Goal: Information Seeking & Learning: Learn about a topic

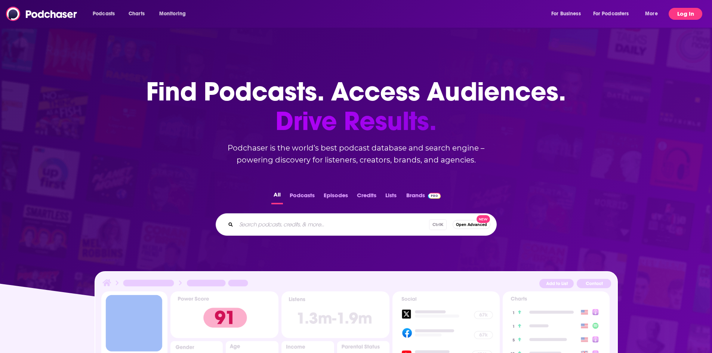
click at [685, 8] on button "Log In" at bounding box center [685, 14] width 34 height 12
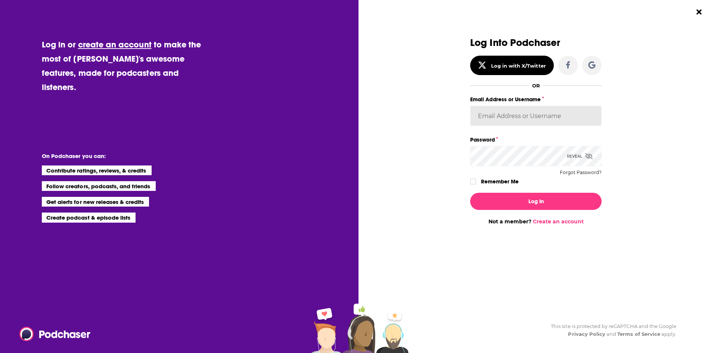
type input "BerkMarc"
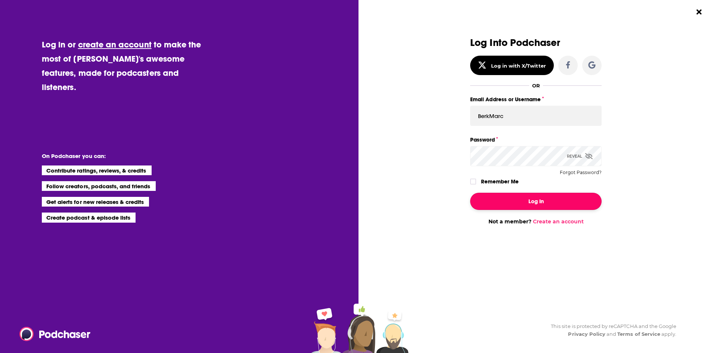
click at [518, 204] on button "Log In" at bounding box center [535, 201] width 131 height 17
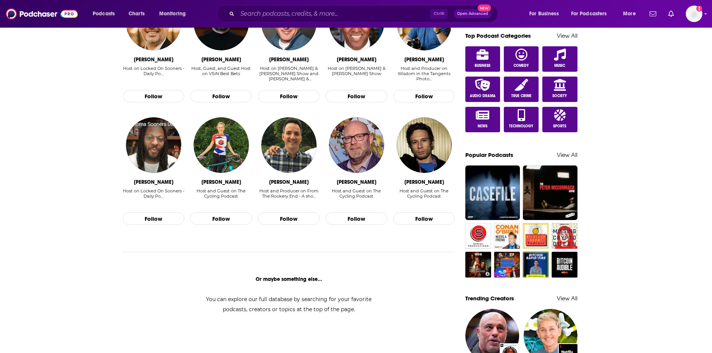
scroll to position [544, 0]
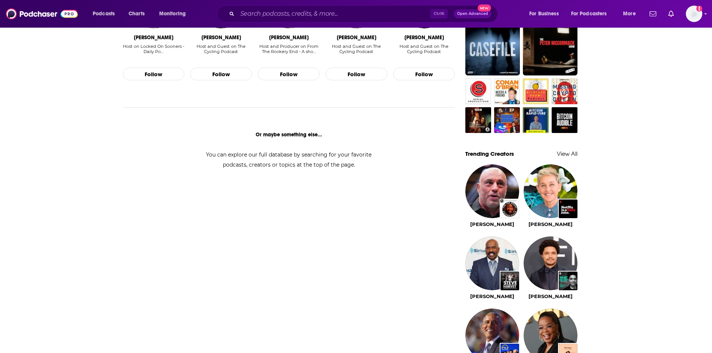
click at [653, 221] on div "My Feed Popular Feed Podchaser Update! See What's New Activate your Feed by fol…" at bounding box center [356, 135] width 712 height 1304
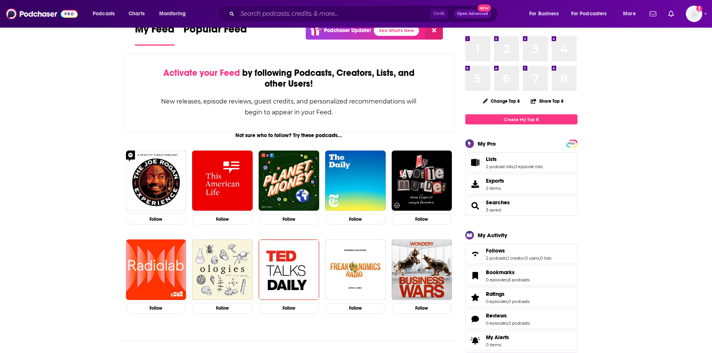
scroll to position [0, 0]
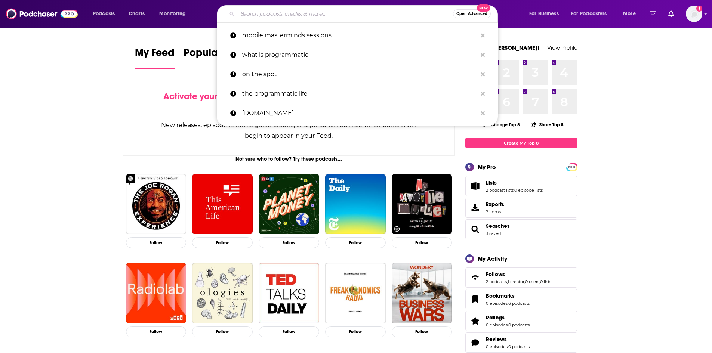
click at [259, 13] on input "Search podcasts, credits, & more..." at bounding box center [345, 14] width 216 height 12
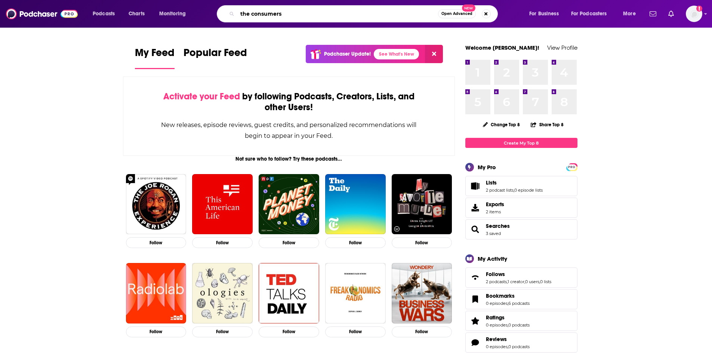
type input "the consumers"
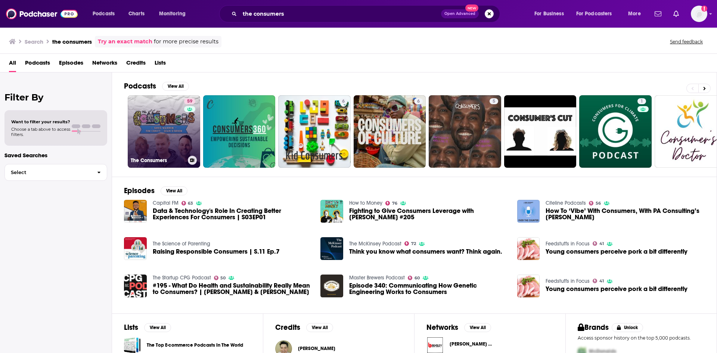
click at [155, 111] on link "59 The Consumers" at bounding box center [164, 131] width 72 height 72
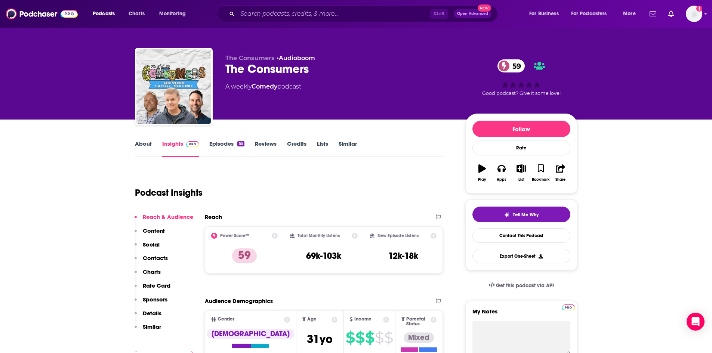
scroll to position [112, 0]
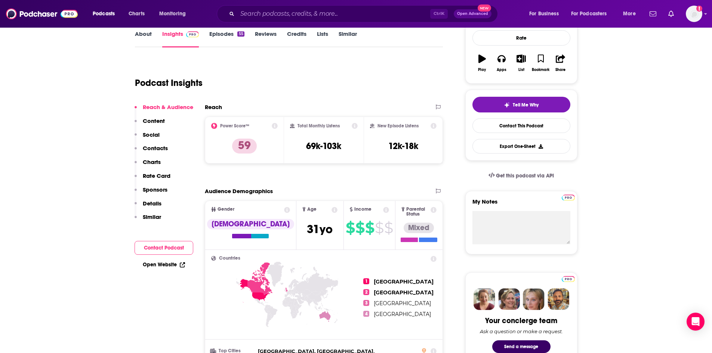
click at [307, 128] on div "Total Monthly Listens" at bounding box center [324, 126] width 68 height 6
click at [330, 140] on h3 "69k-103k" at bounding box center [323, 145] width 35 height 11
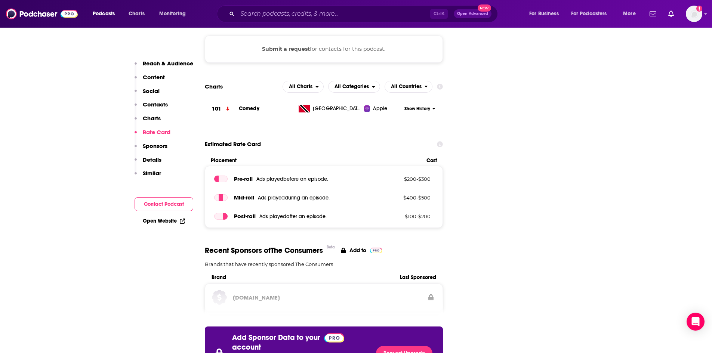
scroll to position [635, 0]
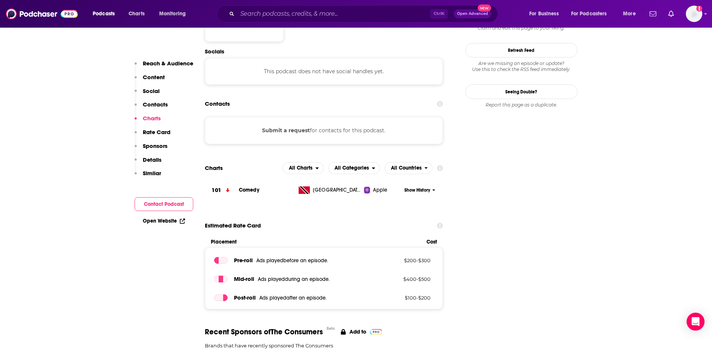
click at [292, 218] on div "Estimated Rate Card" at bounding box center [324, 225] width 238 height 14
click at [413, 187] on span "Show History" at bounding box center [417, 190] width 26 height 6
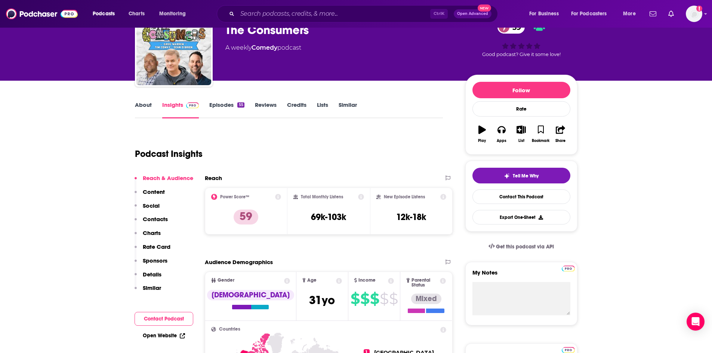
scroll to position [37, 0]
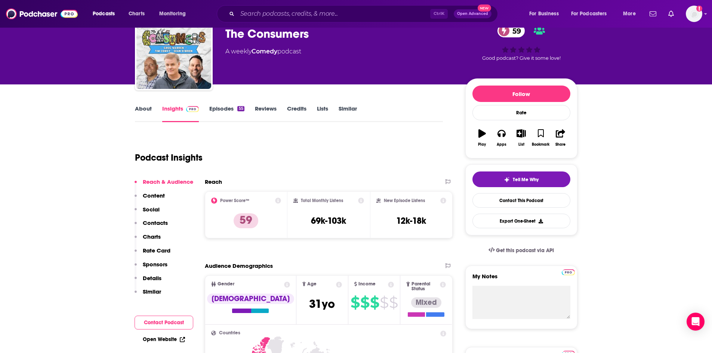
click at [436, 146] on div "Podcast Insights" at bounding box center [286, 153] width 302 height 38
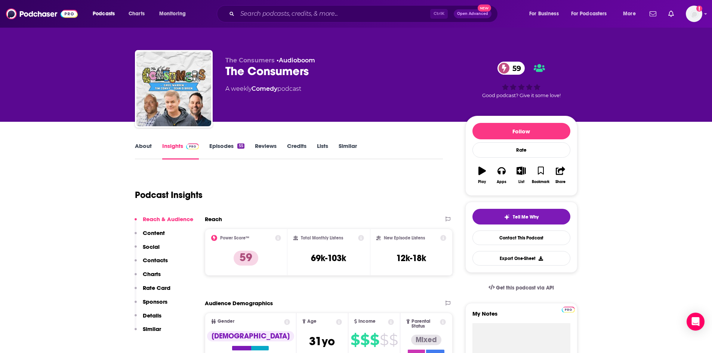
scroll to position [149, 0]
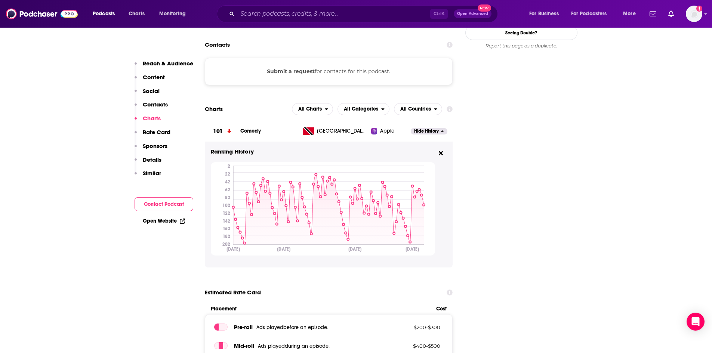
scroll to position [710, 0]
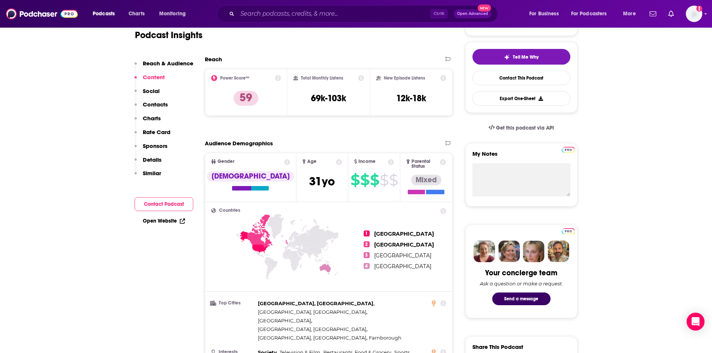
scroll to position [149, 0]
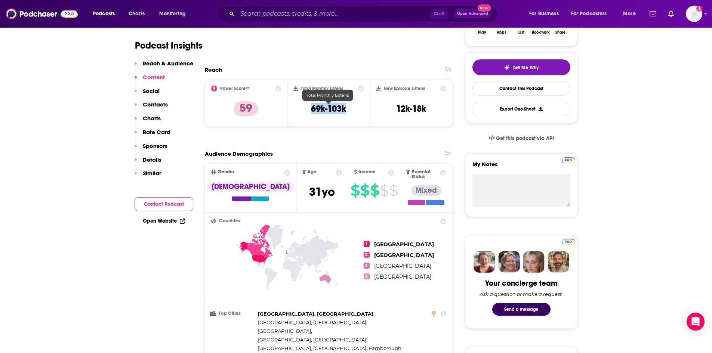
drag, startPoint x: 347, startPoint y: 109, endPoint x: 309, endPoint y: 108, distance: 38.1
click at [309, 108] on div "Total Monthly Listens 69k-103k" at bounding box center [328, 103] width 71 height 34
copy h3 "69k-103k"
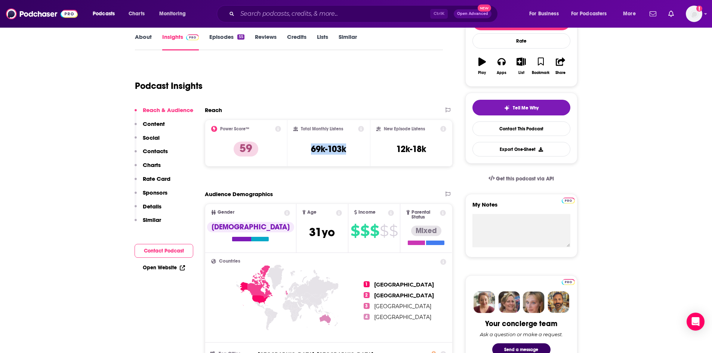
scroll to position [112, 0]
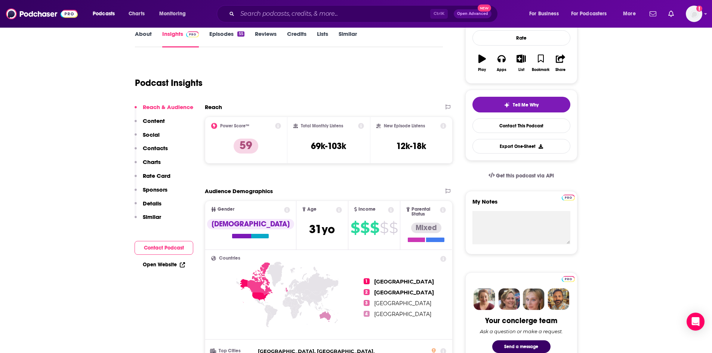
click at [342, 131] on div "Total Monthly Listens 69k-103k" at bounding box center [328, 140] width 71 height 34
click at [360, 125] on icon at bounding box center [361, 126] width 6 height 6
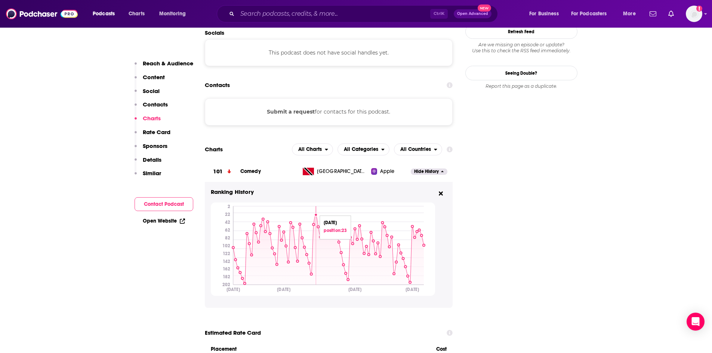
scroll to position [635, 0]
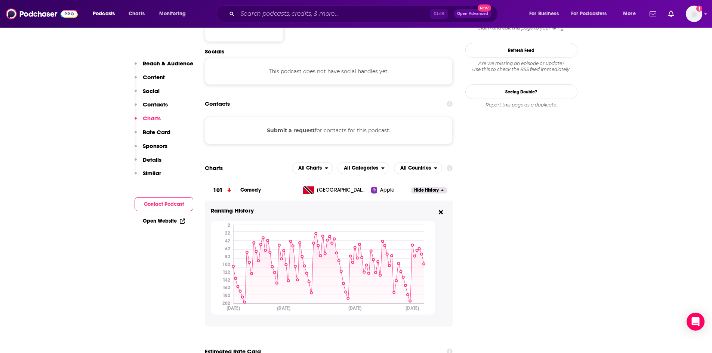
click at [396, 186] on div "Apple" at bounding box center [391, 189] width 40 height 7
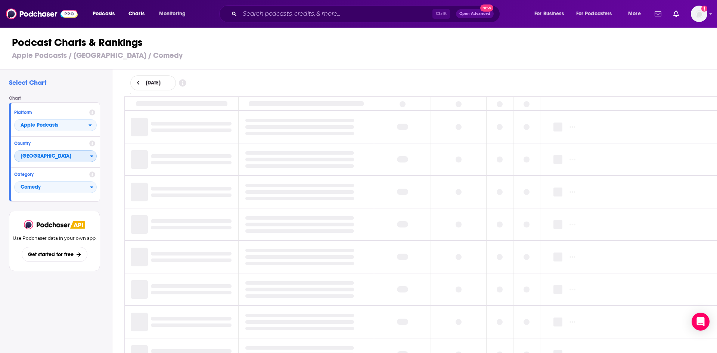
click at [92, 159] on icon "Countries" at bounding box center [91, 156] width 3 height 5
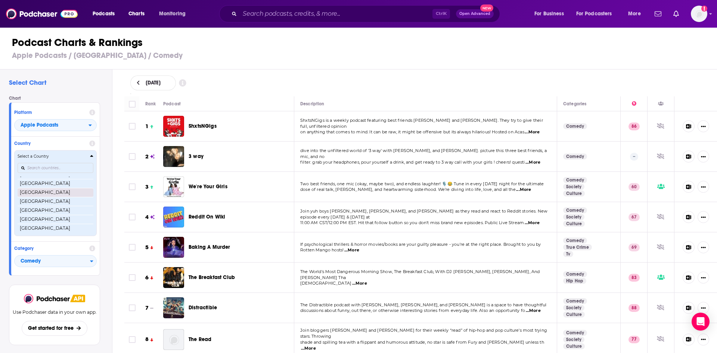
scroll to position [1438, 0]
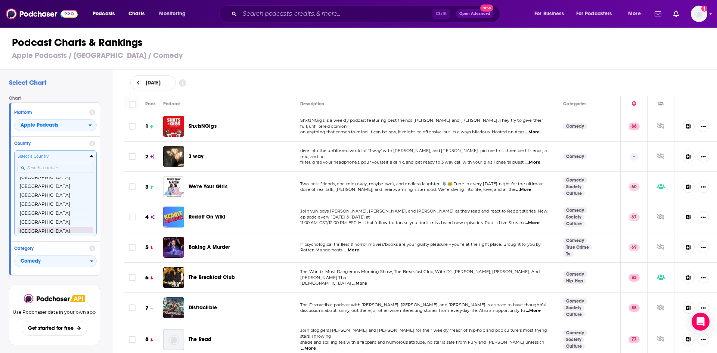
click at [52, 231] on button "[GEOGRAPHIC_DATA]" at bounding box center [56, 231] width 76 height 9
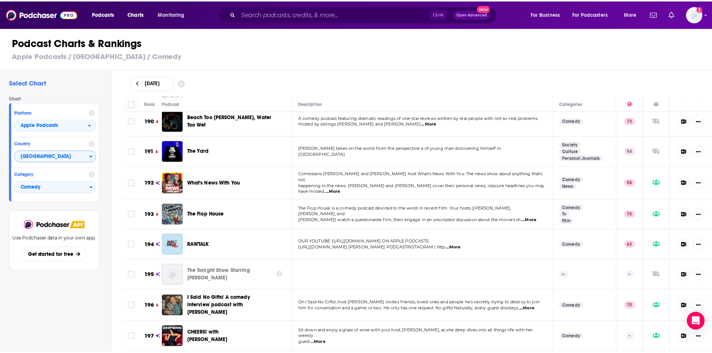
scroll to position [5812, 0]
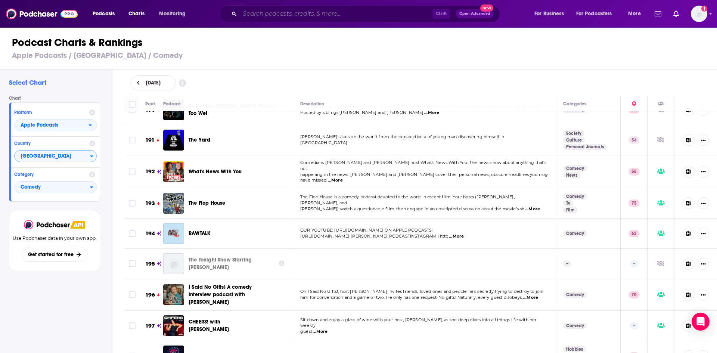
click at [282, 12] on input "Search podcasts, credits, & more..." at bounding box center [336, 14] width 193 height 12
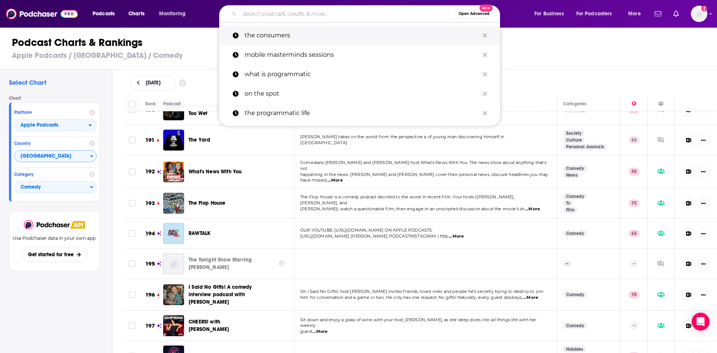
click at [276, 44] on p "the consumers" at bounding box center [362, 35] width 235 height 19
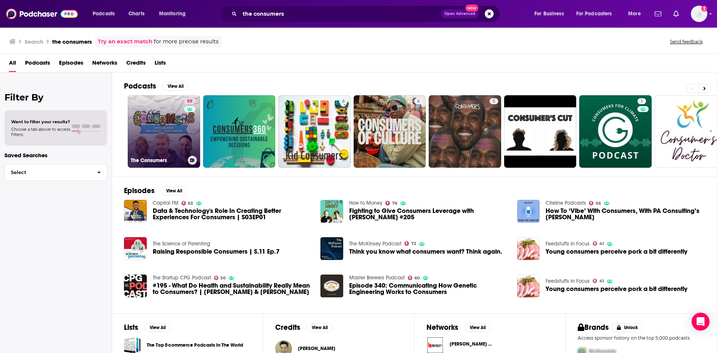
click at [156, 158] on h3 "The Consumers" at bounding box center [158, 160] width 54 height 6
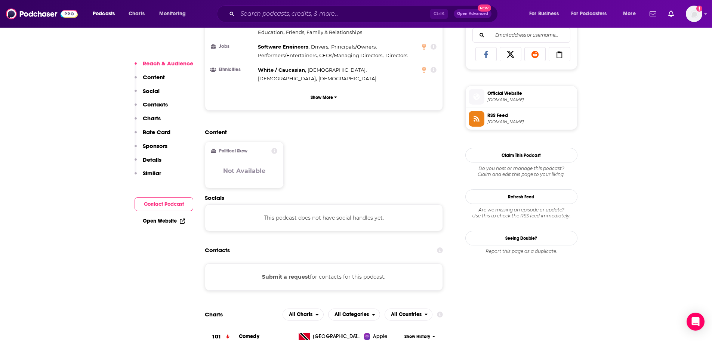
scroll to position [523, 0]
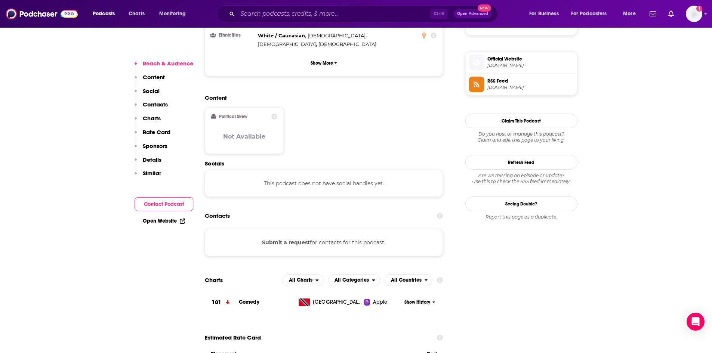
click at [253, 299] on span "Comedy" at bounding box center [249, 302] width 21 height 6
